Goal: Information Seeking & Learning: Learn about a topic

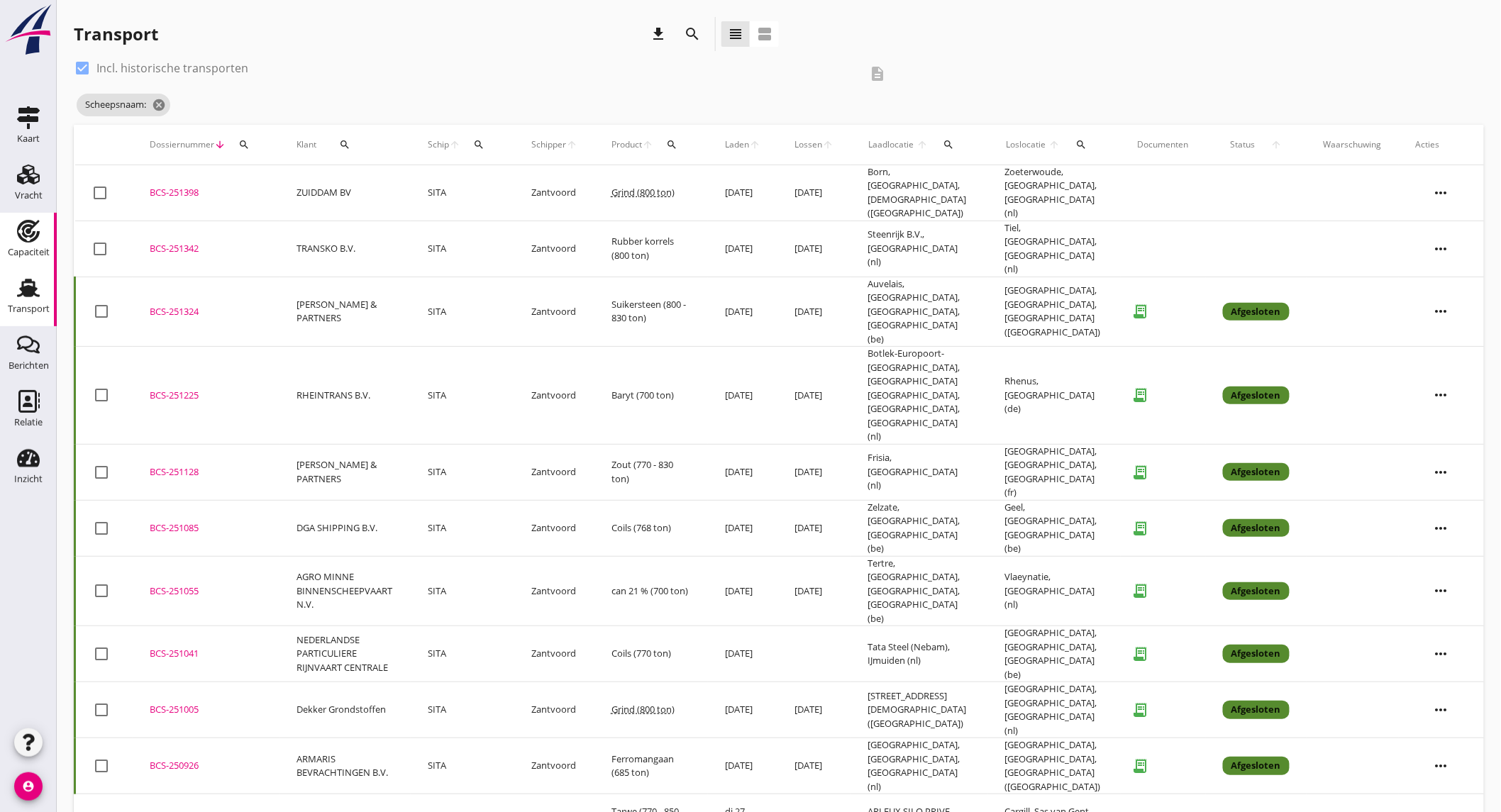
click at [36, 244] on div "Capaciteit" at bounding box center [29, 253] width 42 height 20
checkbox input "false"
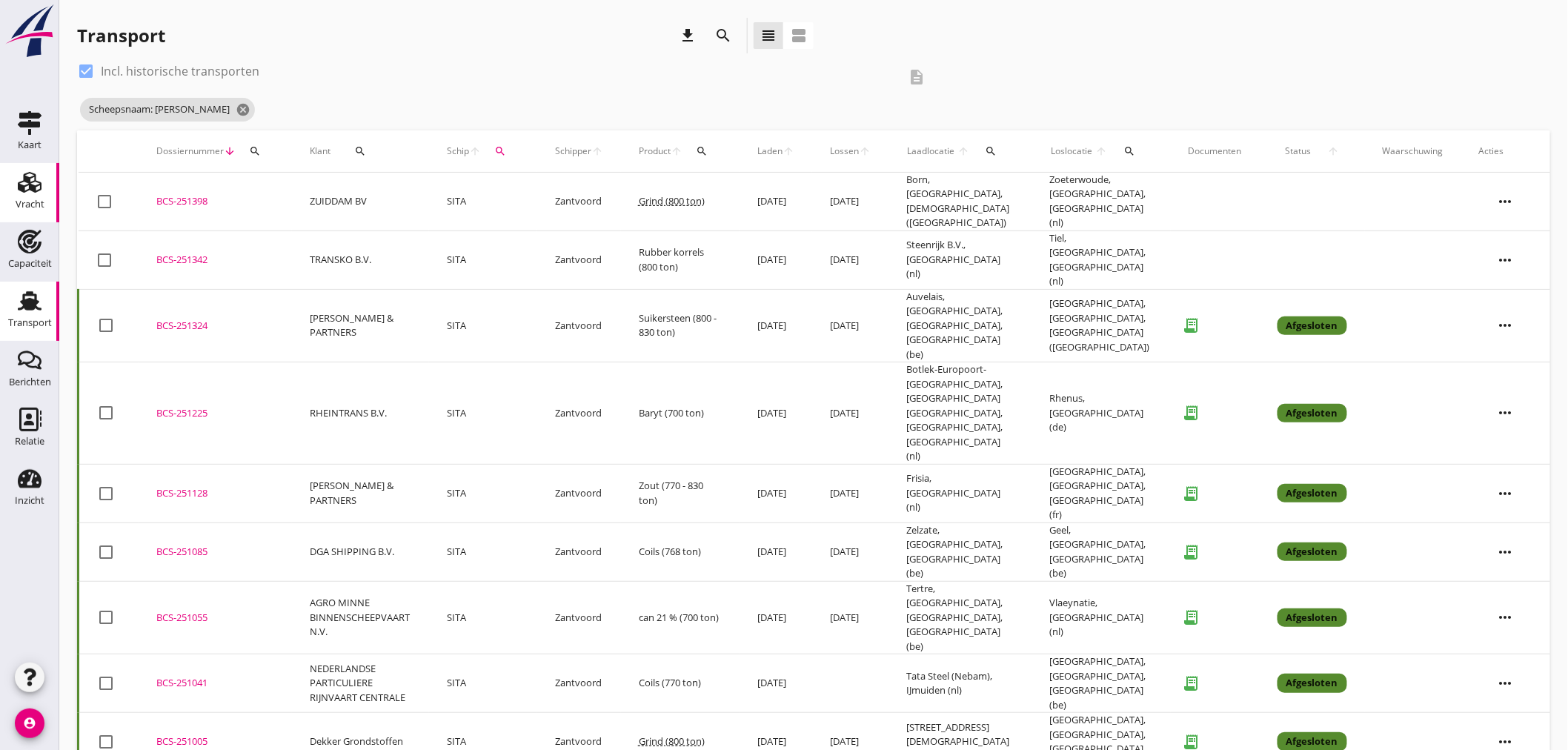
click at [26, 250] on use at bounding box center [29, 241] width 24 height 24
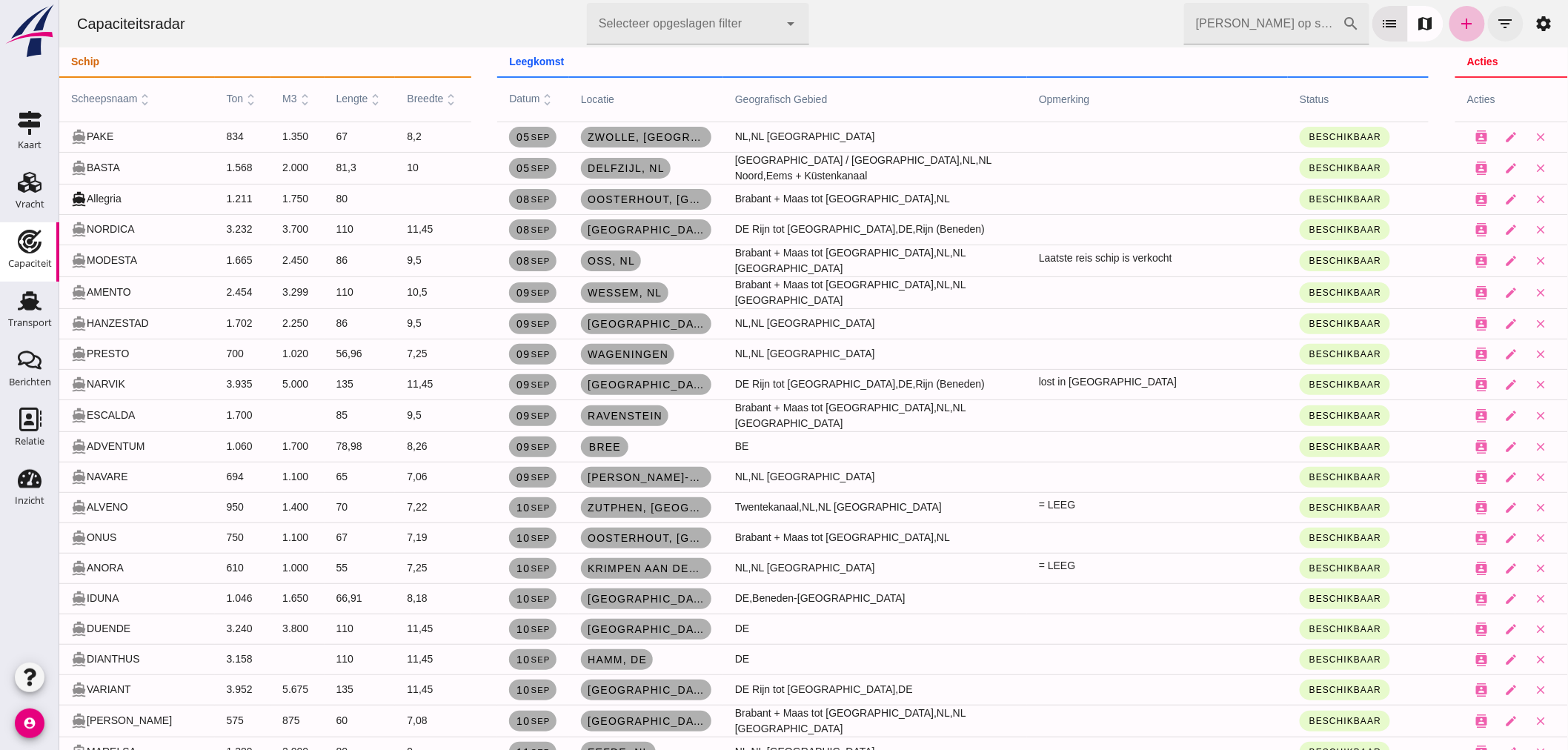
click at [1496, 31] on icon "filter_list" at bounding box center [1505, 24] width 18 height 18
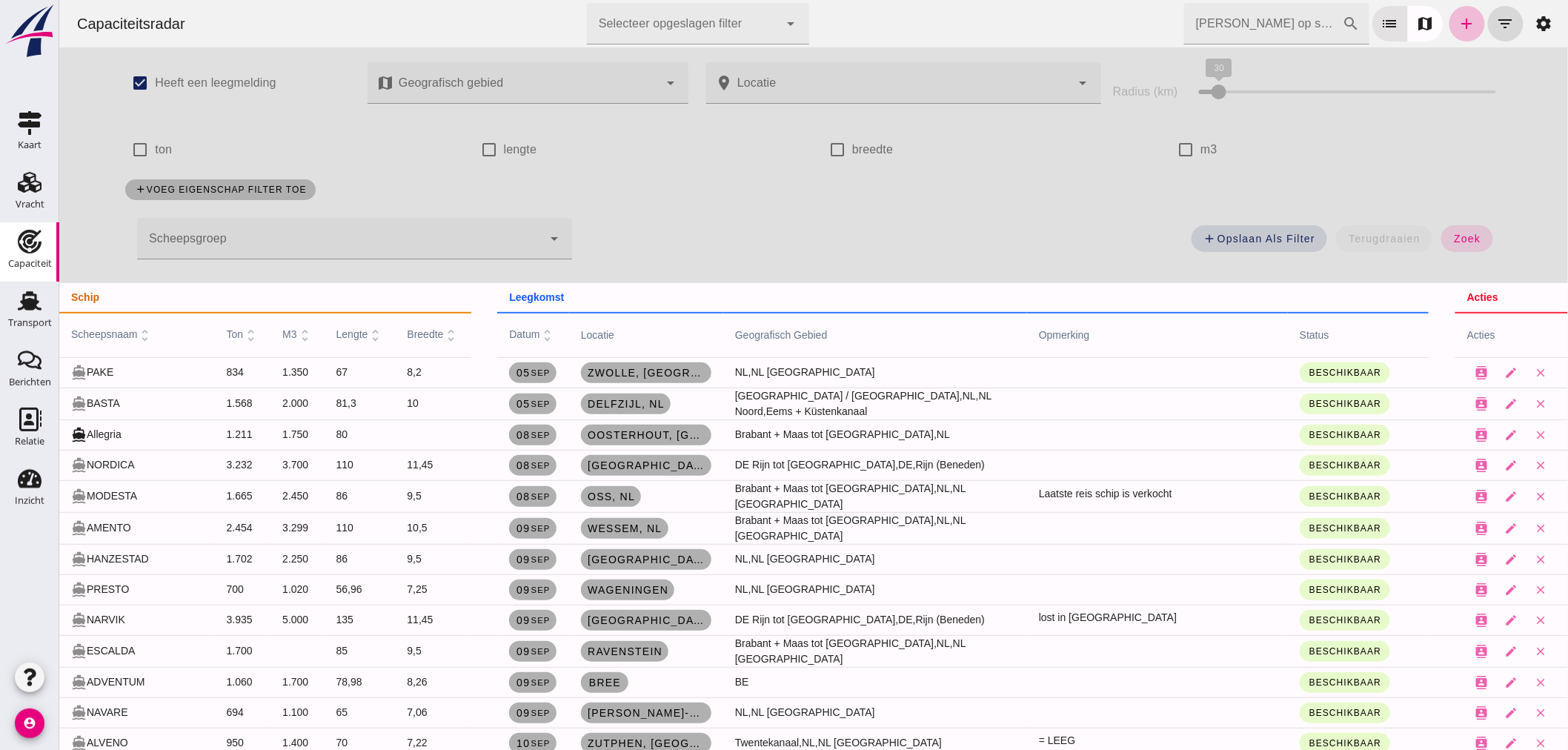
click at [154, 150] on label "ton" at bounding box center [162, 150] width 17 height 41
click at [150, 150] on input "ton" at bounding box center [139, 150] width 29 height 29
checkbox input "true"
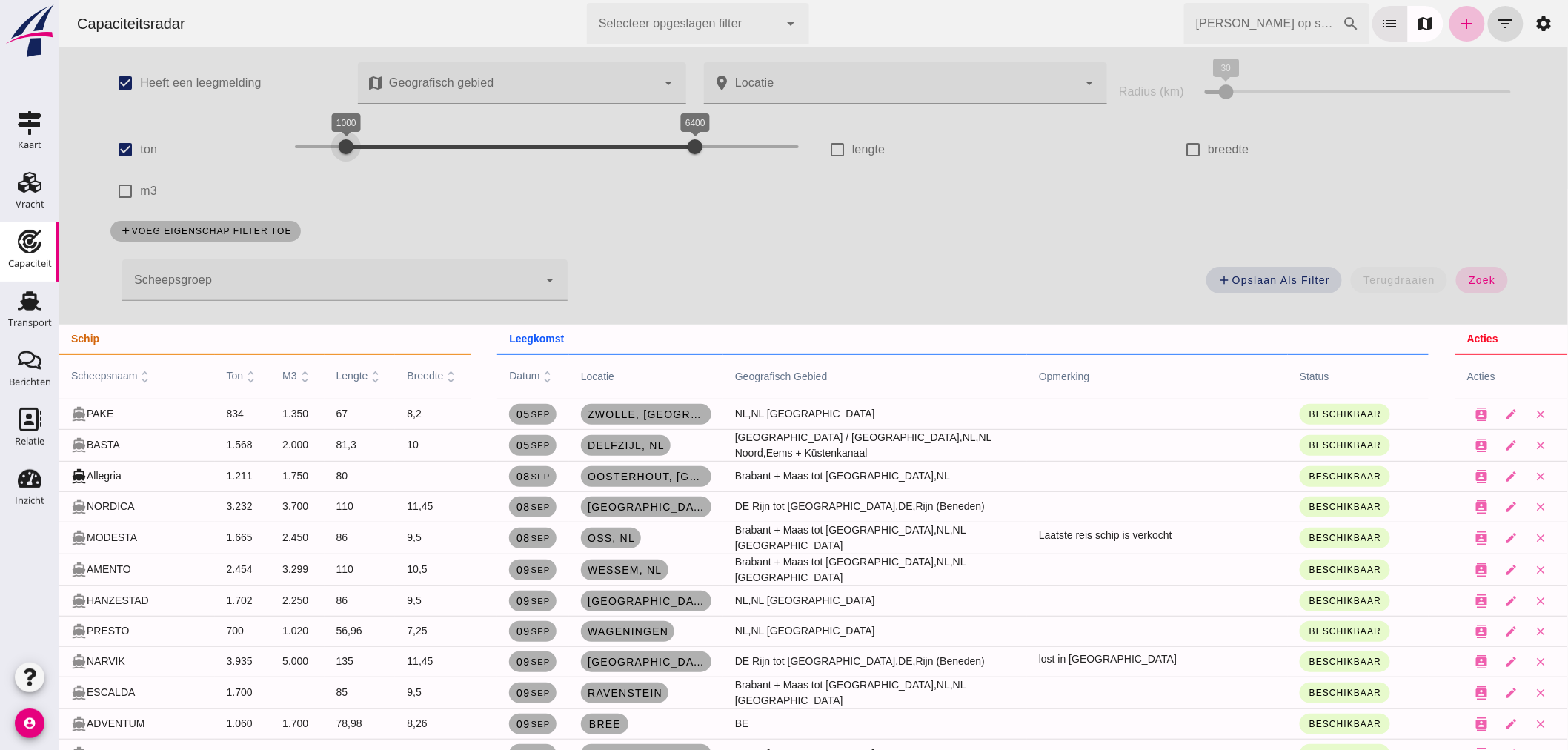
drag, startPoint x: 320, startPoint y: 146, endPoint x: 351, endPoint y: 149, distance: 31.1
click at [351, 149] on div at bounding box center [345, 146] width 29 height 29
drag, startPoint x: 686, startPoint y: 152, endPoint x: 365, endPoint y: 157, distance: 321.0
click at [365, 157] on div at bounding box center [371, 146] width 29 height 29
click at [1457, 274] on button "zoek" at bounding box center [1480, 280] width 51 height 27
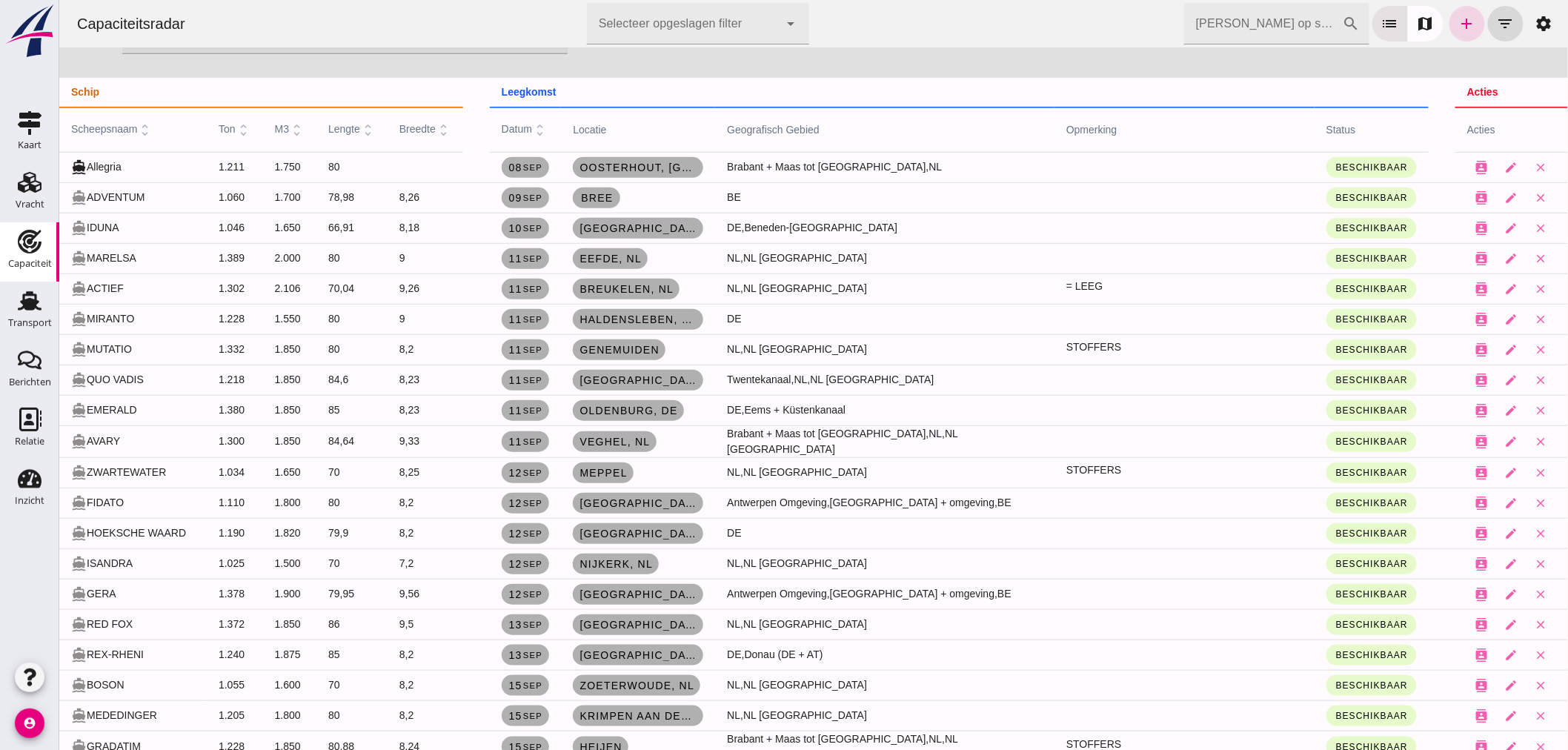
scroll to position [329, 0]
